Goal: Task Accomplishment & Management: Complete application form

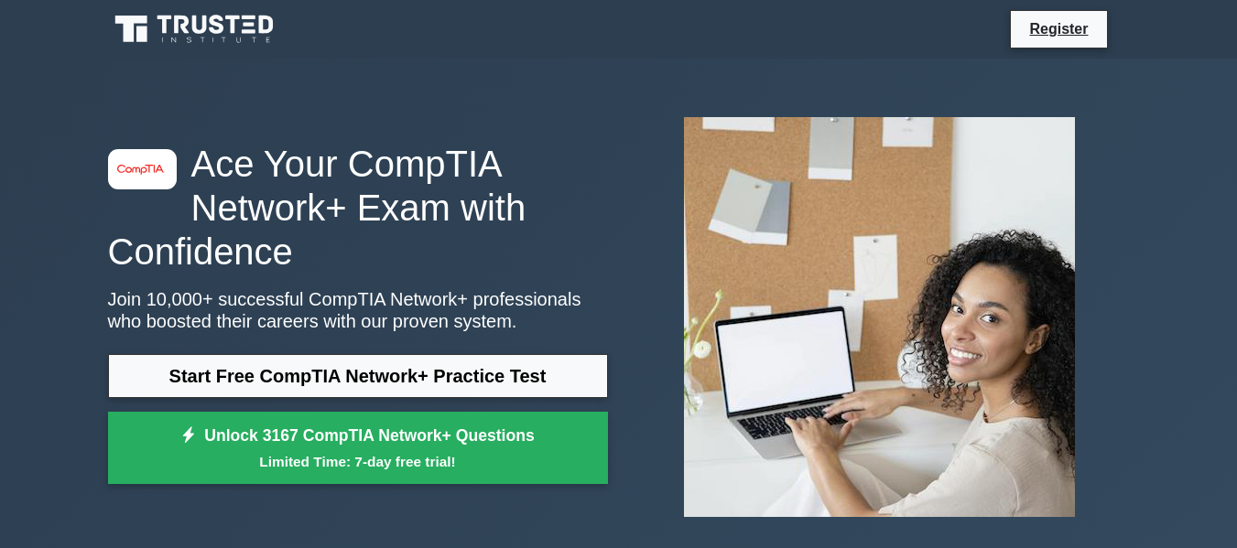
click at [363, 195] on h1 "Ace Your CompTIA Network+ Exam with Confidence" at bounding box center [358, 208] width 500 height 132
click at [1079, 38] on link "Register" at bounding box center [1058, 28] width 81 height 23
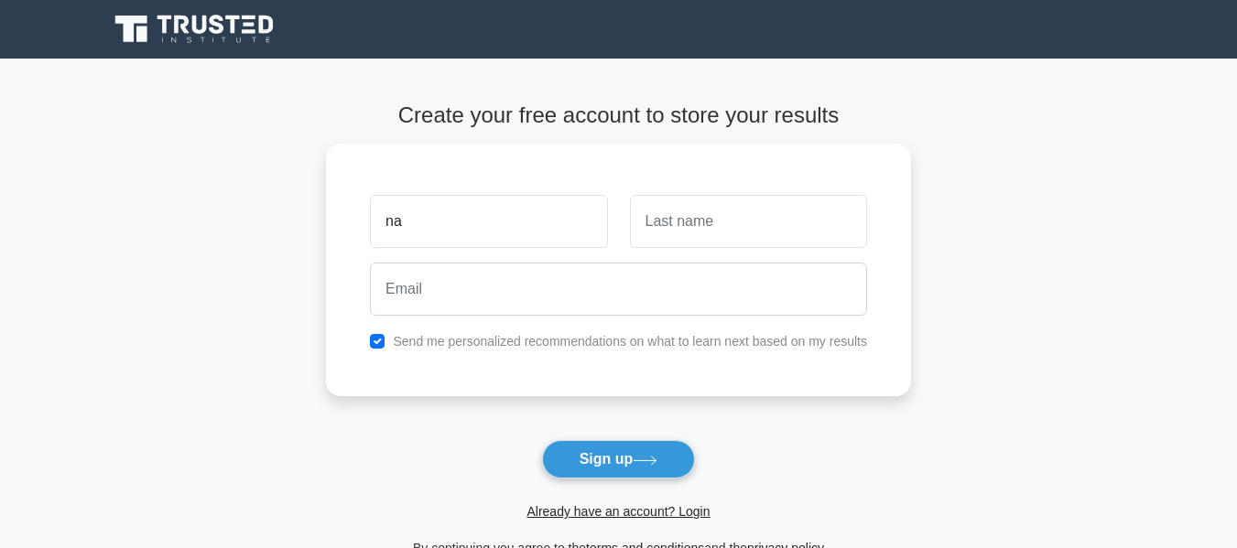
type input "n"
type input "nayab"
click at [644, 217] on input "text" at bounding box center [748, 216] width 237 height 53
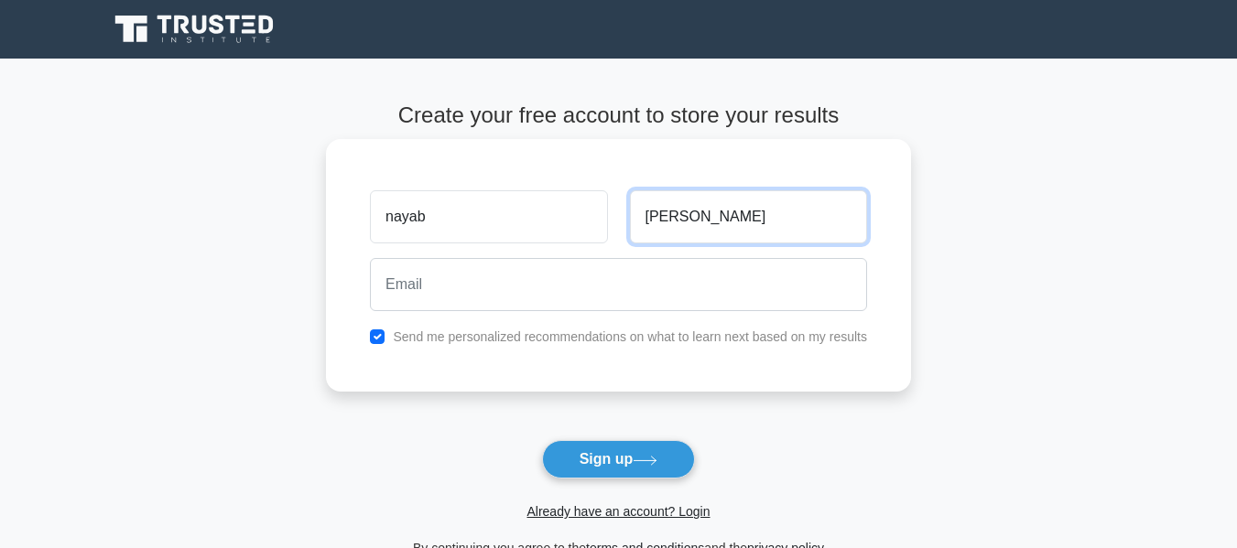
click at [705, 211] on input "[PERSON_NAME]" at bounding box center [748, 216] width 237 height 53
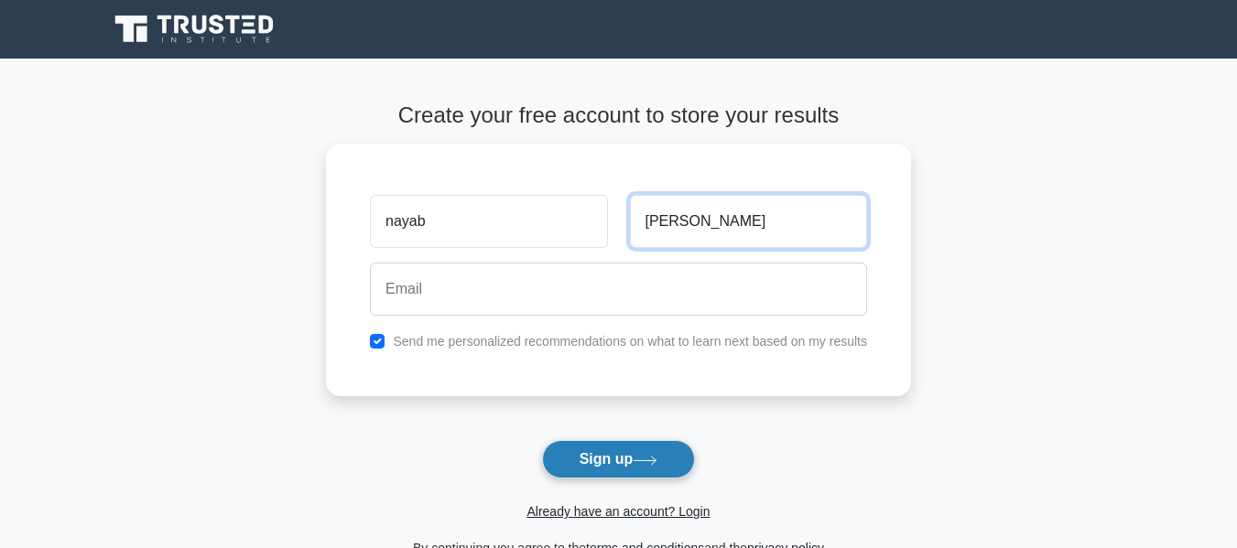
type input "[PERSON_NAME]"
click at [675, 454] on button "Sign up" at bounding box center [619, 459] width 154 height 38
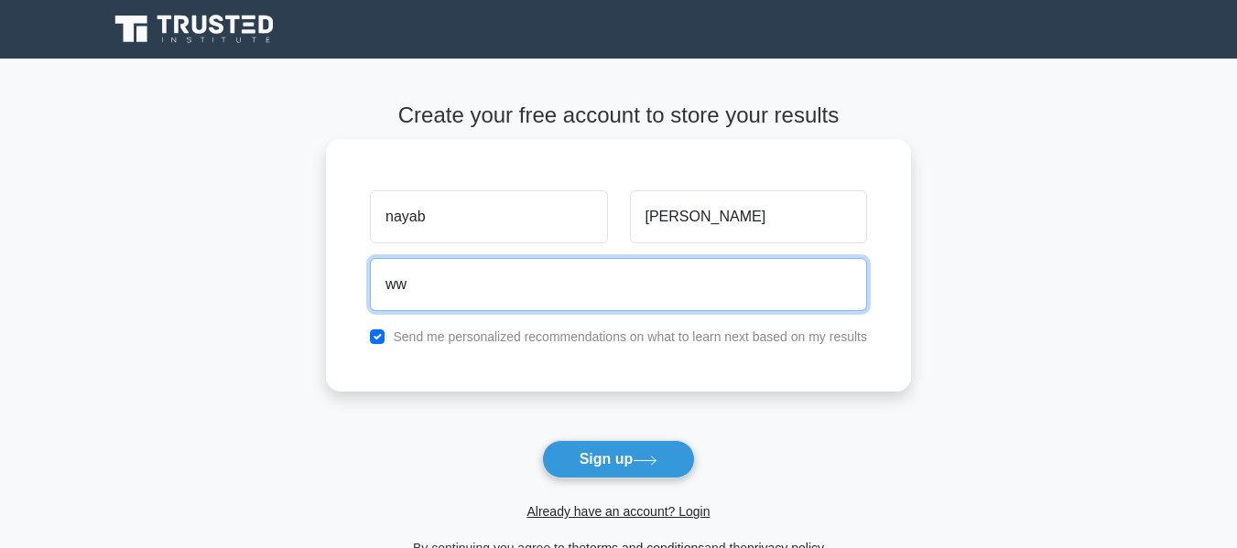
type input "w"
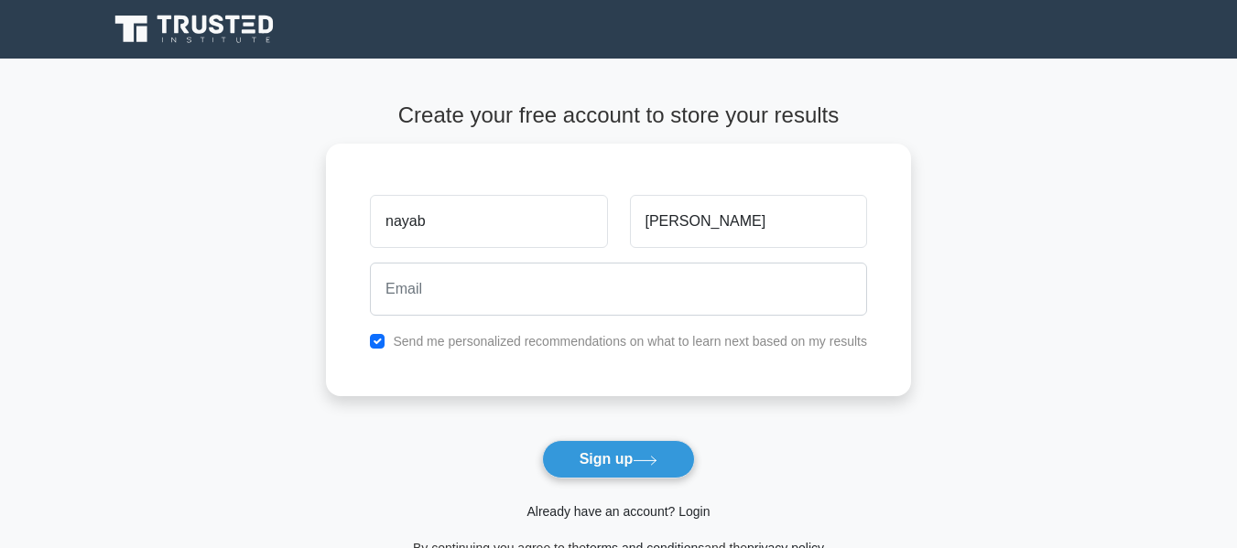
click at [614, 514] on link "Already have an account? Login" at bounding box center [617, 511] width 183 height 15
